Goal: Information Seeking & Learning: Understand process/instructions

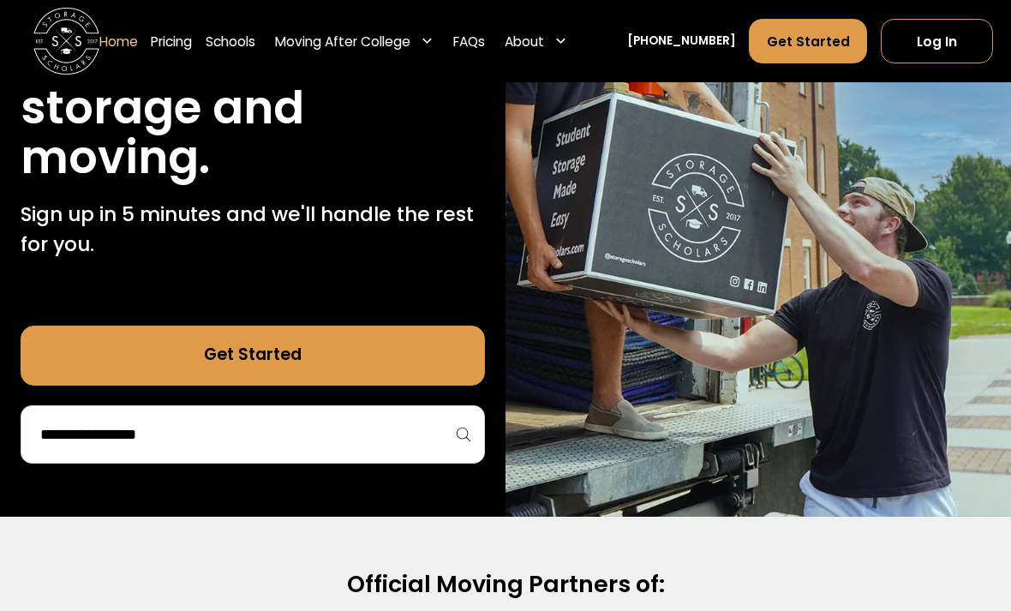
click at [92, 445] on input "search" at bounding box center [253, 434] width 428 height 29
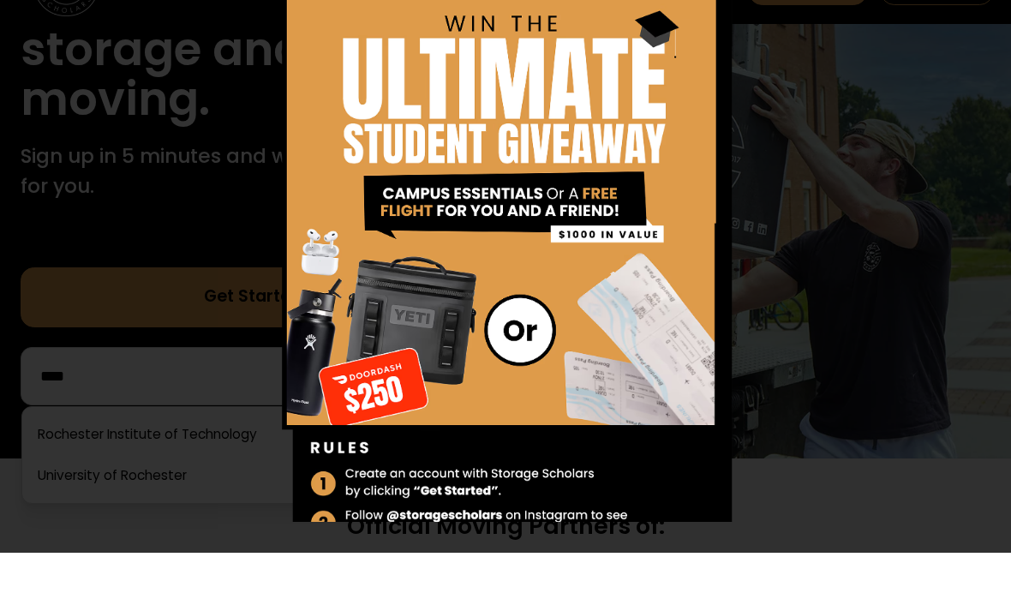
click at [734, 33] on img at bounding box center [726, 43] width 21 height 21
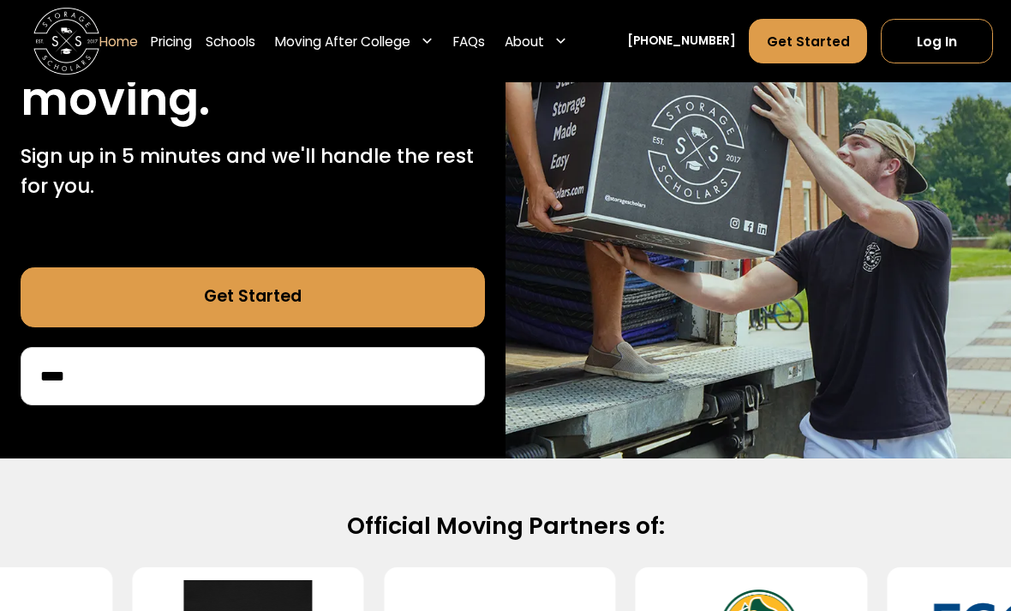
click at [126, 372] on input "****" at bounding box center [253, 376] width 428 height 29
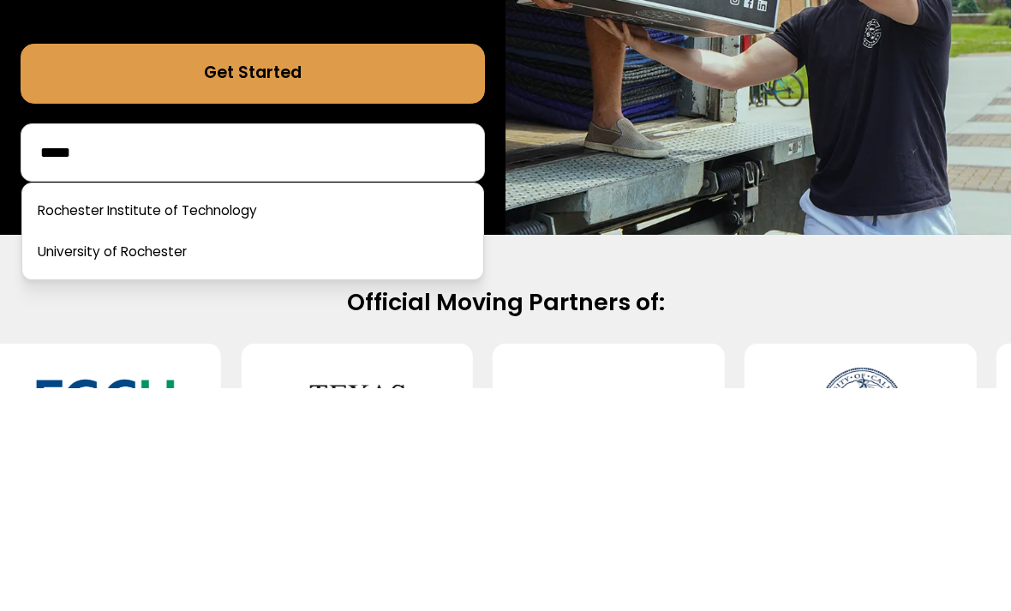
type input "*****"
click at [108, 416] on link at bounding box center [252, 435] width 447 height 38
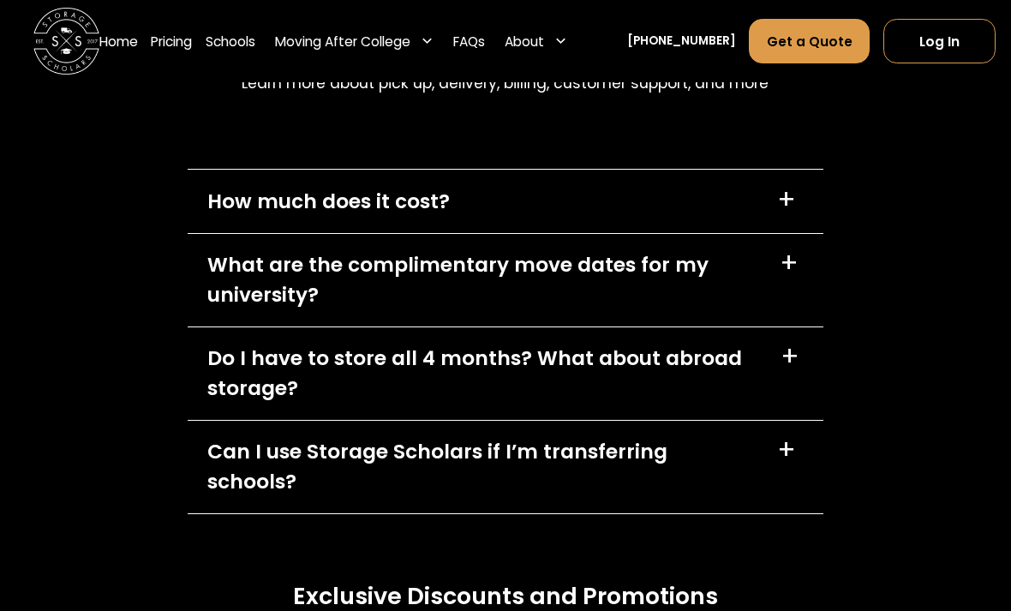
scroll to position [7338, 0]
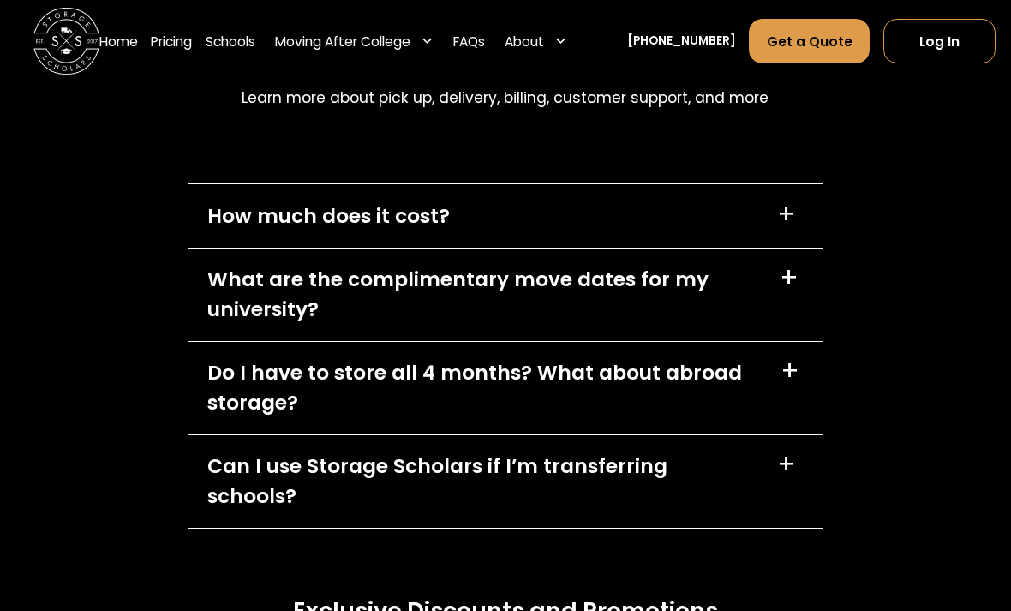
click at [274, 247] on div "How much does it cost? +" at bounding box center [506, 215] width 636 height 63
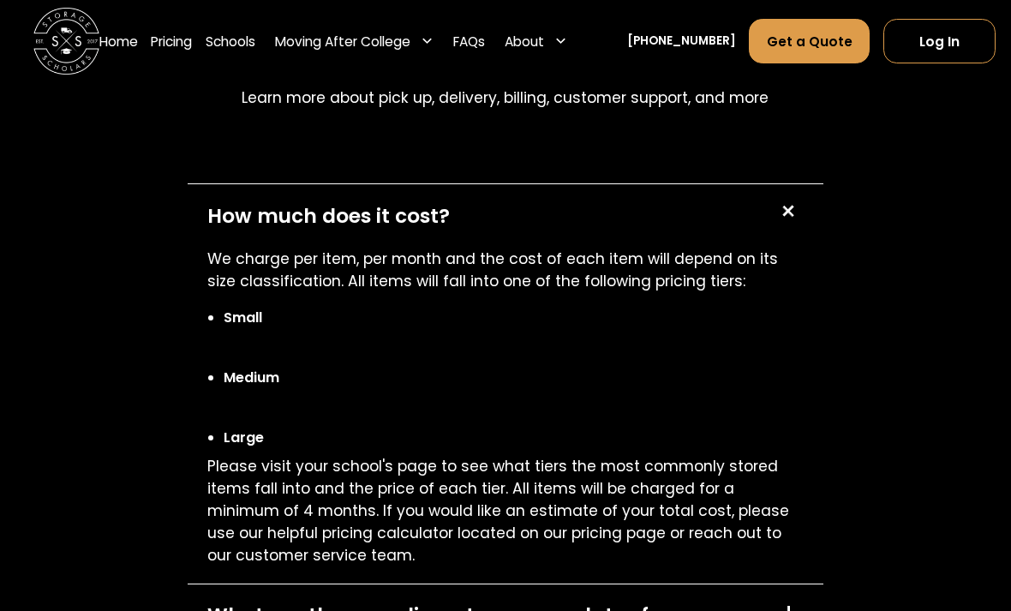
click at [219, 231] on div "How much does it cost?" at bounding box center [328, 216] width 243 height 30
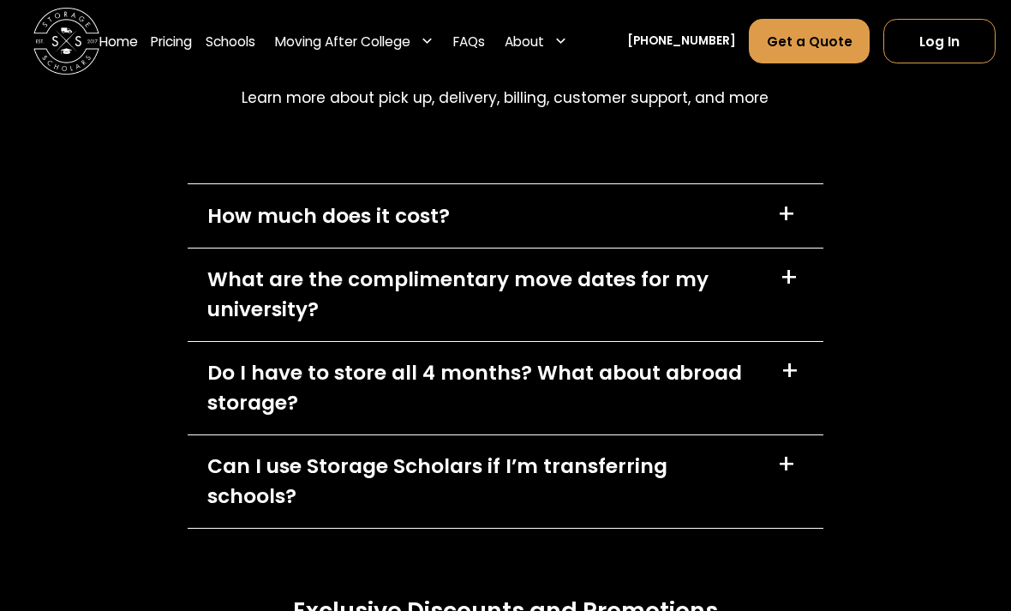
click at [213, 247] on div "How much does it cost? +" at bounding box center [506, 215] width 636 height 63
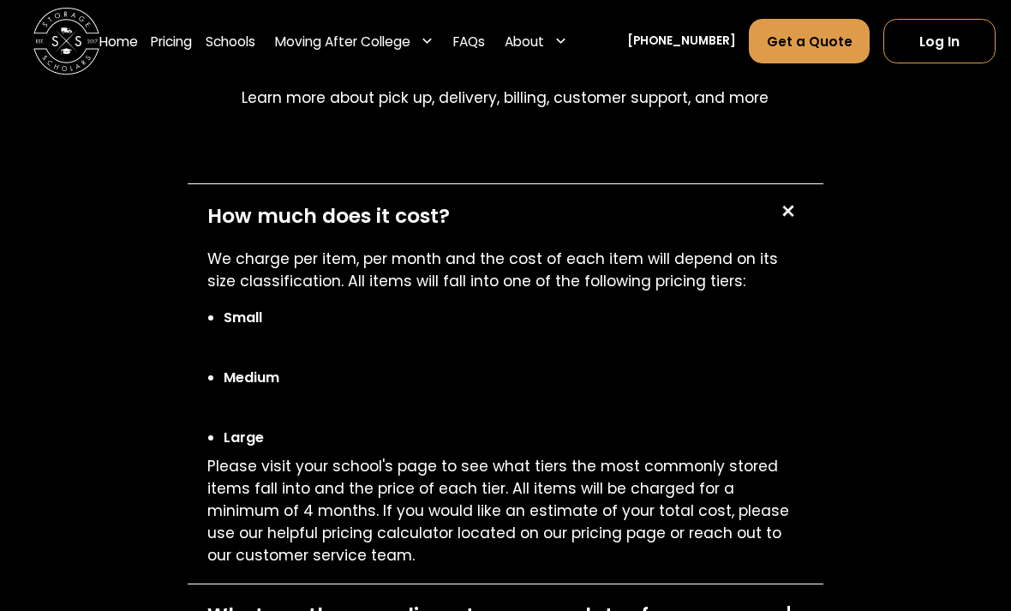
click at [249, 292] on p "We charge per item, per month and the cost of each item will depend on its size…" at bounding box center [505, 270] width 597 height 45
click at [236, 247] on div "How much does it cost? +" at bounding box center [506, 215] width 636 height 63
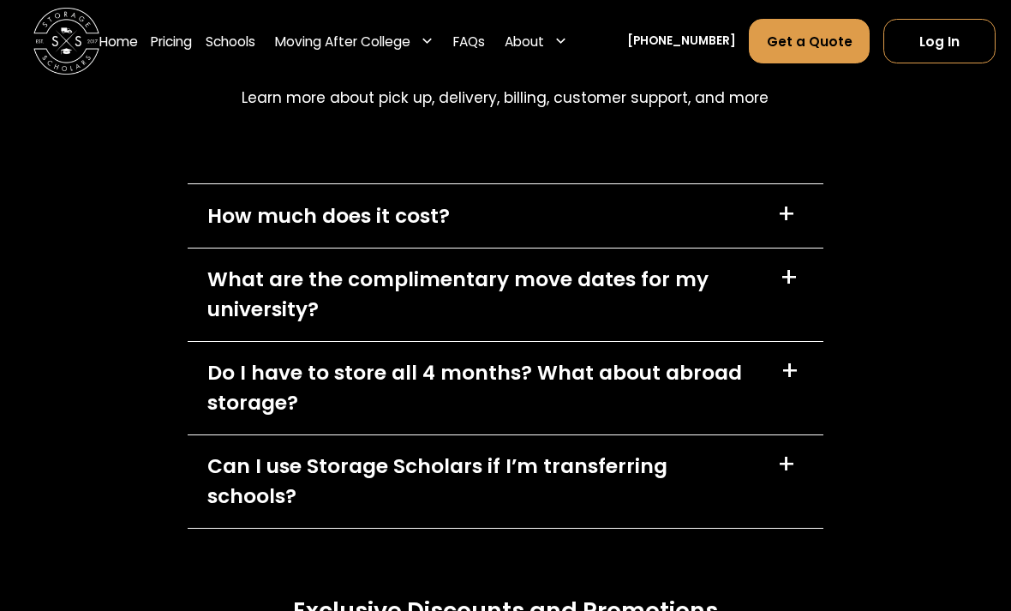
click at [218, 325] on div "What are the complimentary move dates for my university?" at bounding box center [483, 295] width 553 height 60
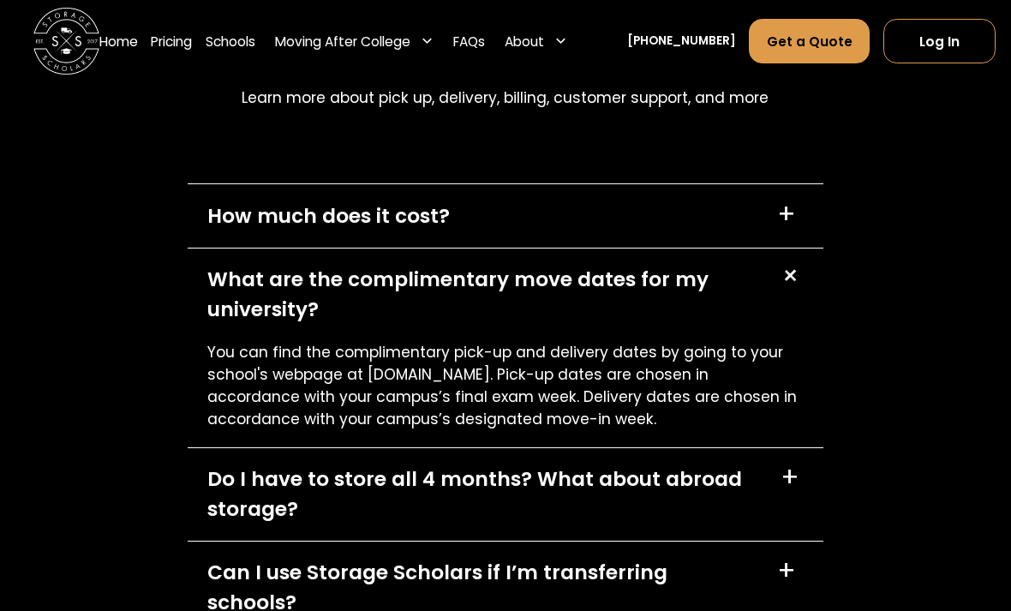
click at [56, 327] on div "FAQs Learn more about pick up, delivery, billing, customer support, and more Ho…" at bounding box center [505, 459] width 1011 height 986
click at [51, 351] on div "FAQs Learn more about pick up, delivery, billing, customer support, and more Ho…" at bounding box center [505, 459] width 1011 height 986
click at [201, 341] on div "What are the complimentary move dates for my university? +" at bounding box center [506, 295] width 636 height 93
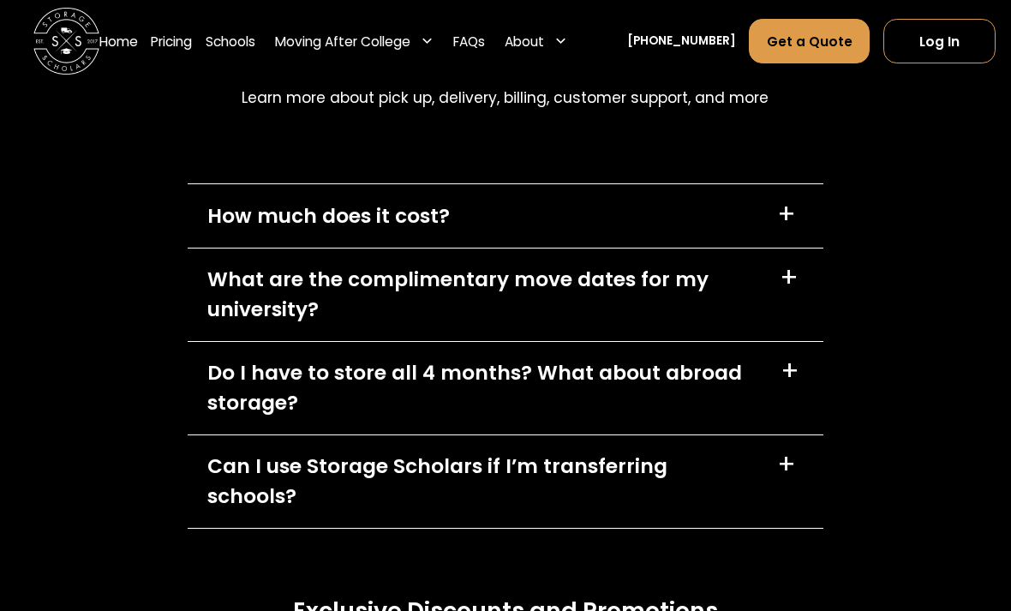
click at [234, 418] on div "Do I have to store all 4 months? What about abroad storage?" at bounding box center [483, 388] width 553 height 60
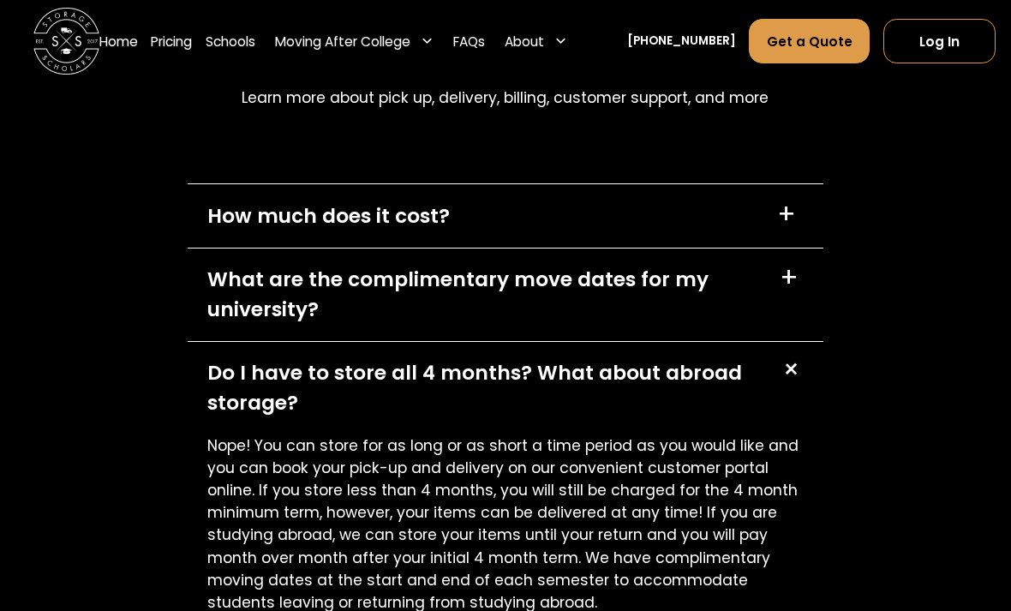
click at [241, 418] on div "Do I have to store all 4 months? What about abroad storage?" at bounding box center [483, 388] width 553 height 60
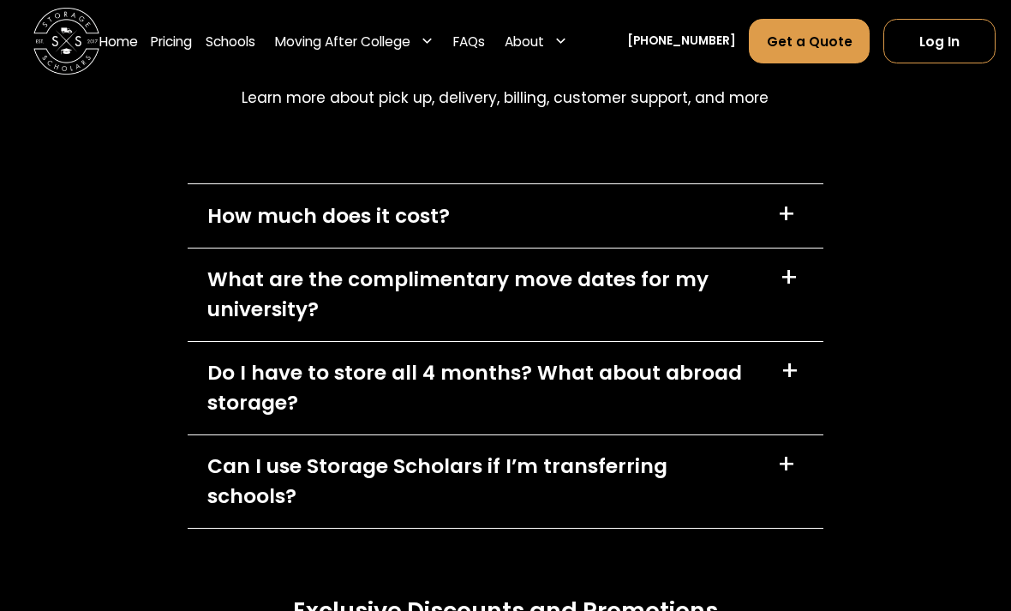
click at [278, 512] on div "Can I use Storage Scholars if I’m transferring schools?" at bounding box center [482, 482] width 550 height 60
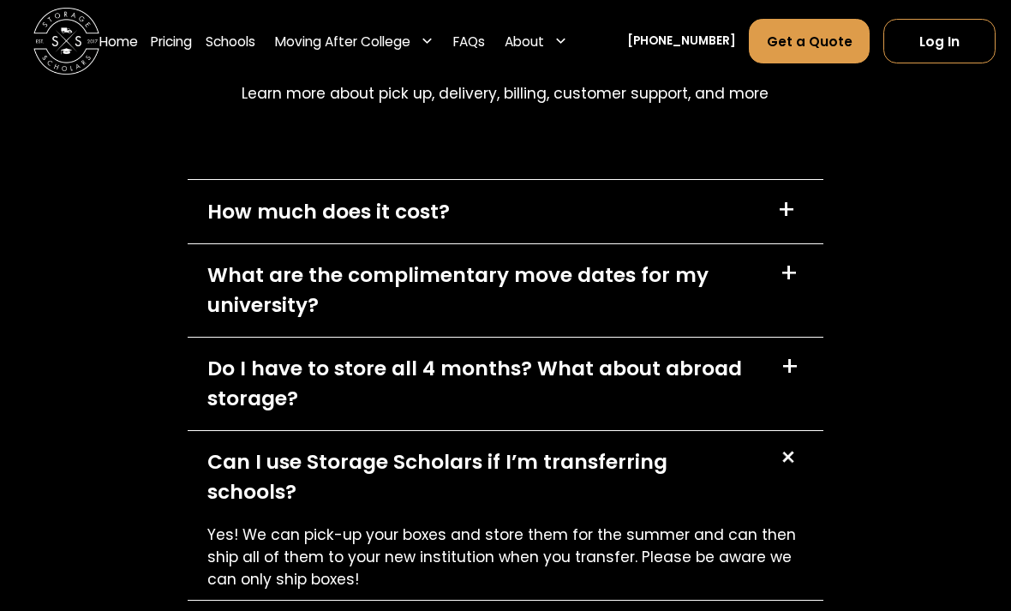
click at [248, 507] on div "Can I use Storage Scholars if I’m transferring schools?" at bounding box center [482, 477] width 550 height 60
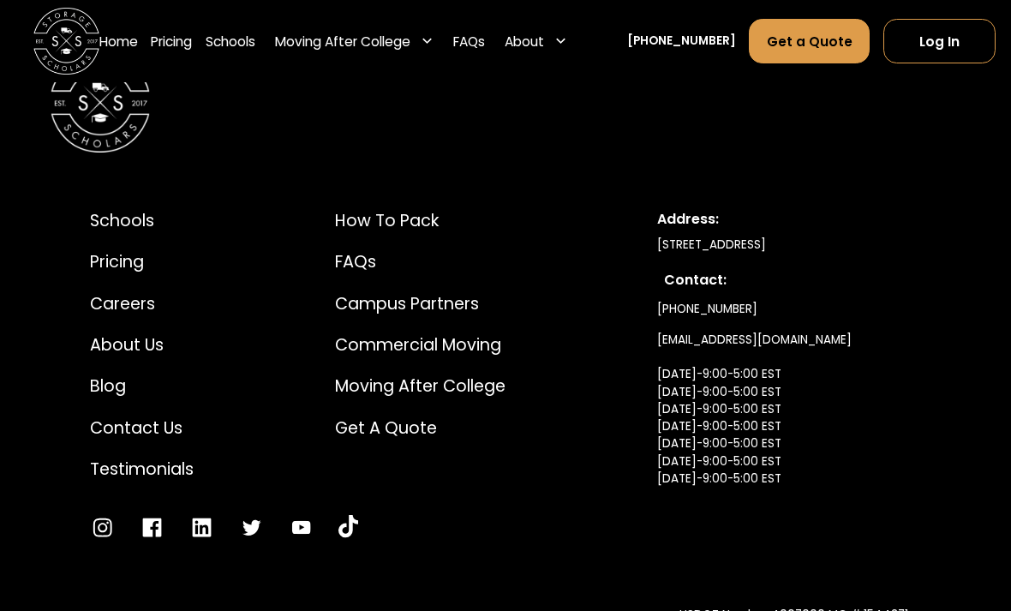
scroll to position [8195, 0]
click at [363, 226] on div "Schools Pricing Careers About Us Blog Contact Us Testimonials How to Pack FAQs …" at bounding box center [506, 376] width 910 height 411
click at [358, 236] on div "How to Pack" at bounding box center [420, 223] width 171 height 25
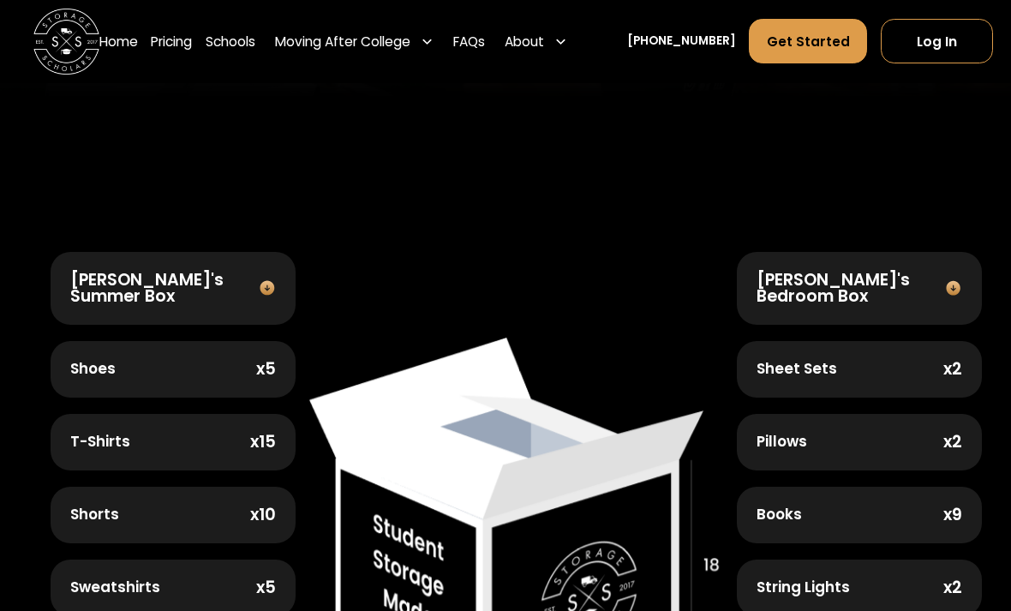
scroll to position [1228, 0]
